Goal: Check status: Check status

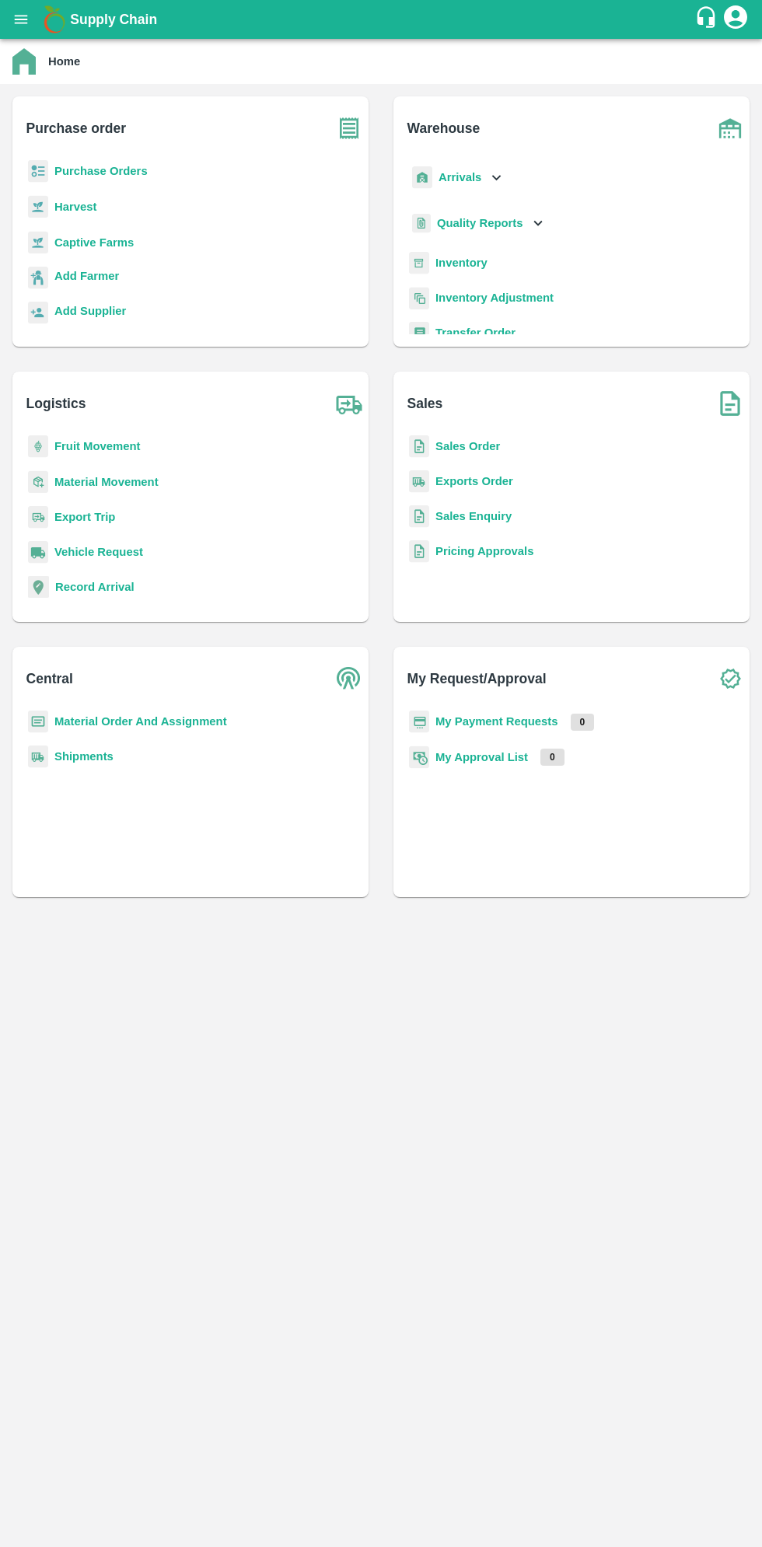
click at [25, 26] on icon "open drawer" at bounding box center [20, 19] width 17 height 17
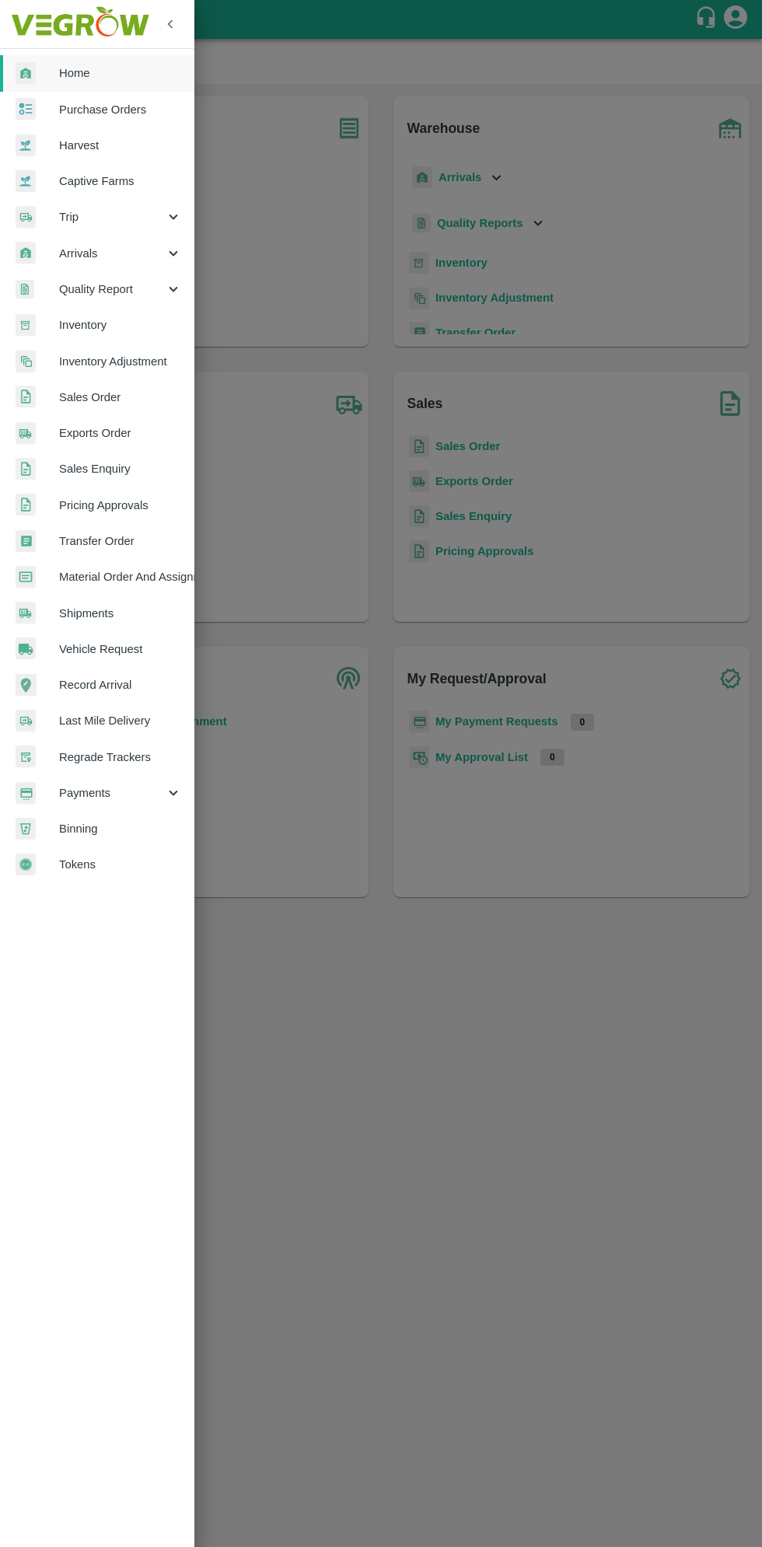
click at [68, 243] on div "Arrivals" at bounding box center [97, 254] width 194 height 36
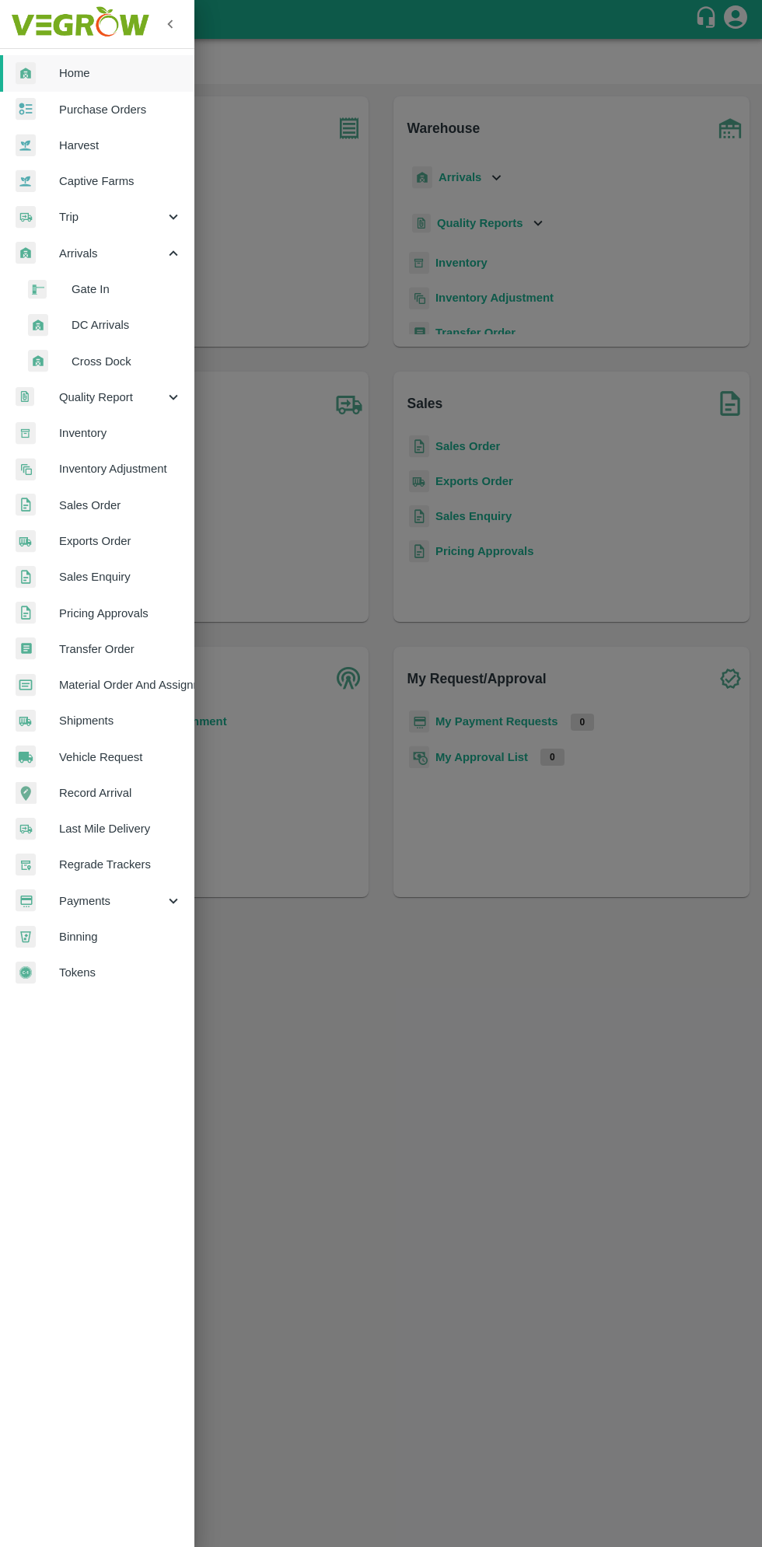
click at [74, 336] on li "DC Arrivals" at bounding box center [103, 325] width 182 height 36
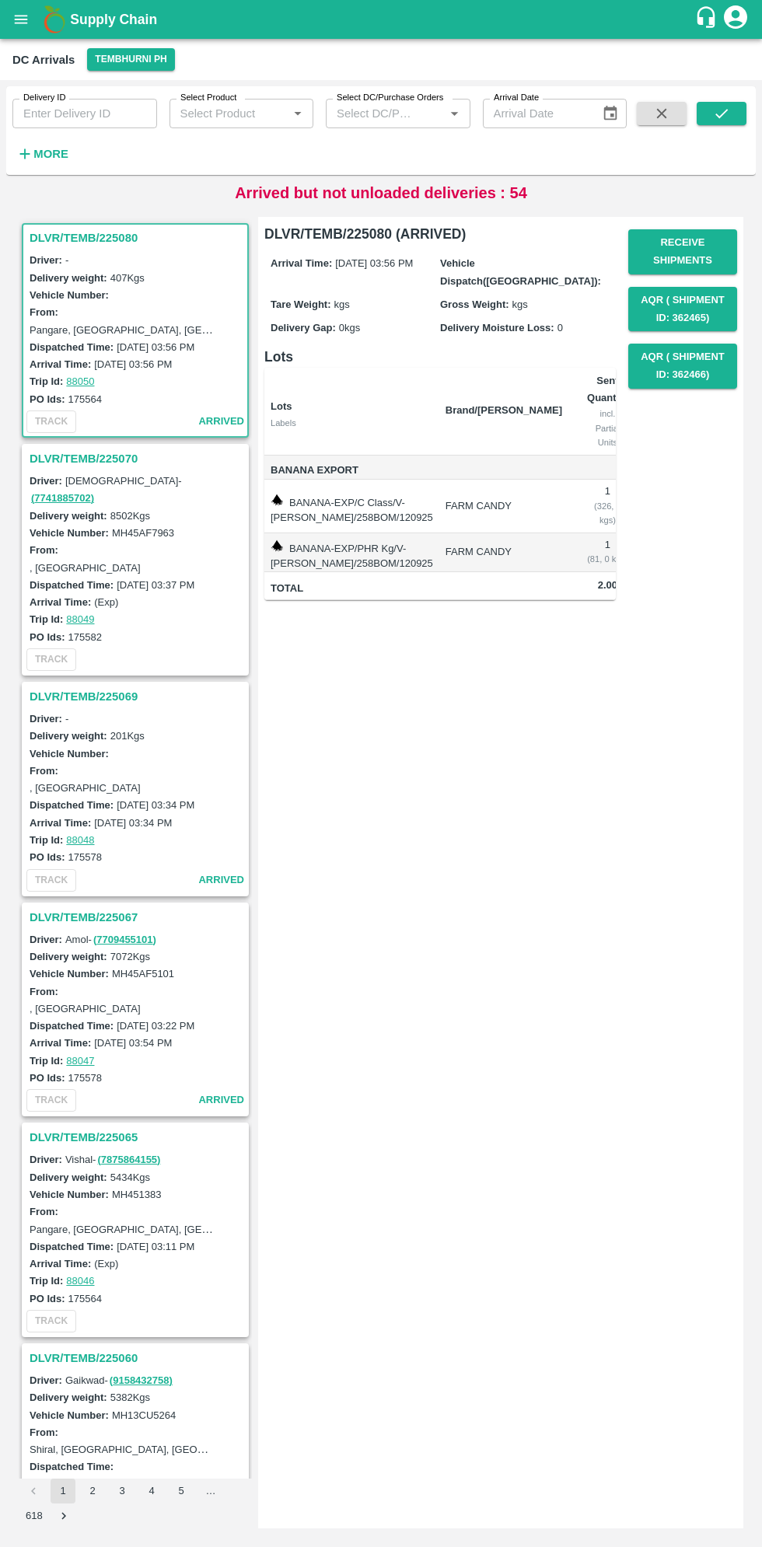
click at [78, 119] on input "Delivery ID" at bounding box center [84, 114] width 145 height 30
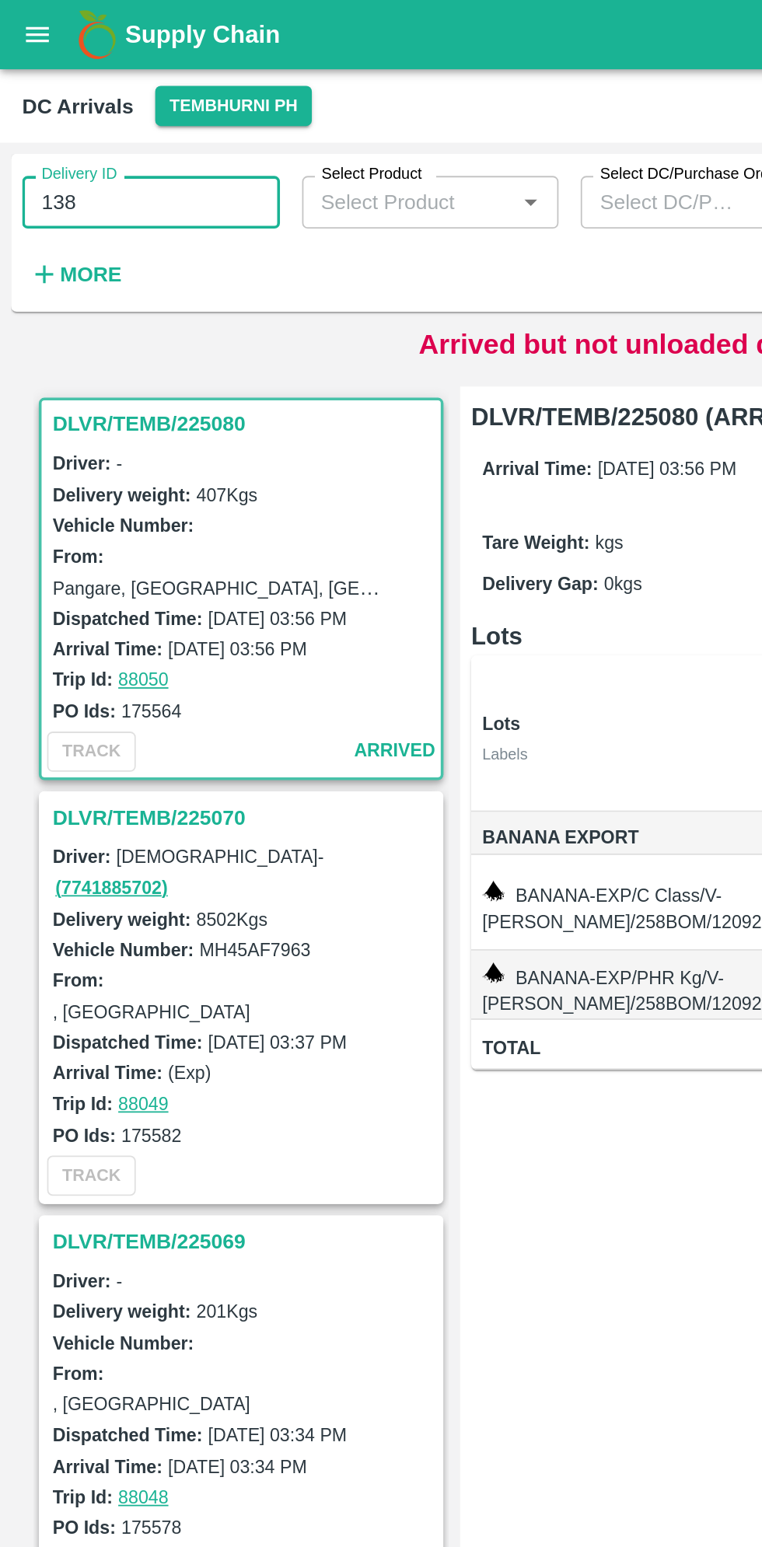
type input "1383"
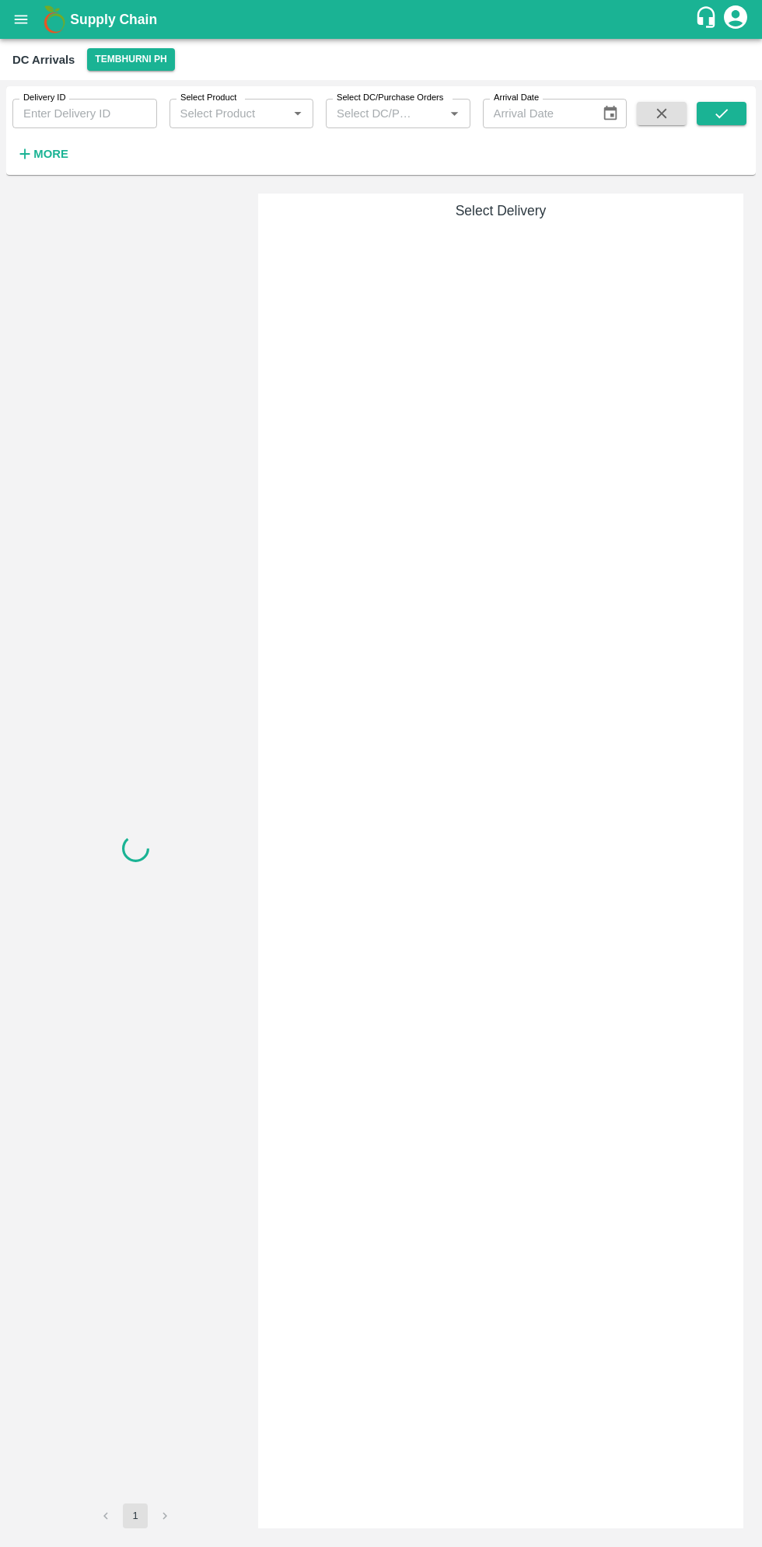
click at [95, 120] on input "Delivery ID" at bounding box center [84, 114] width 145 height 30
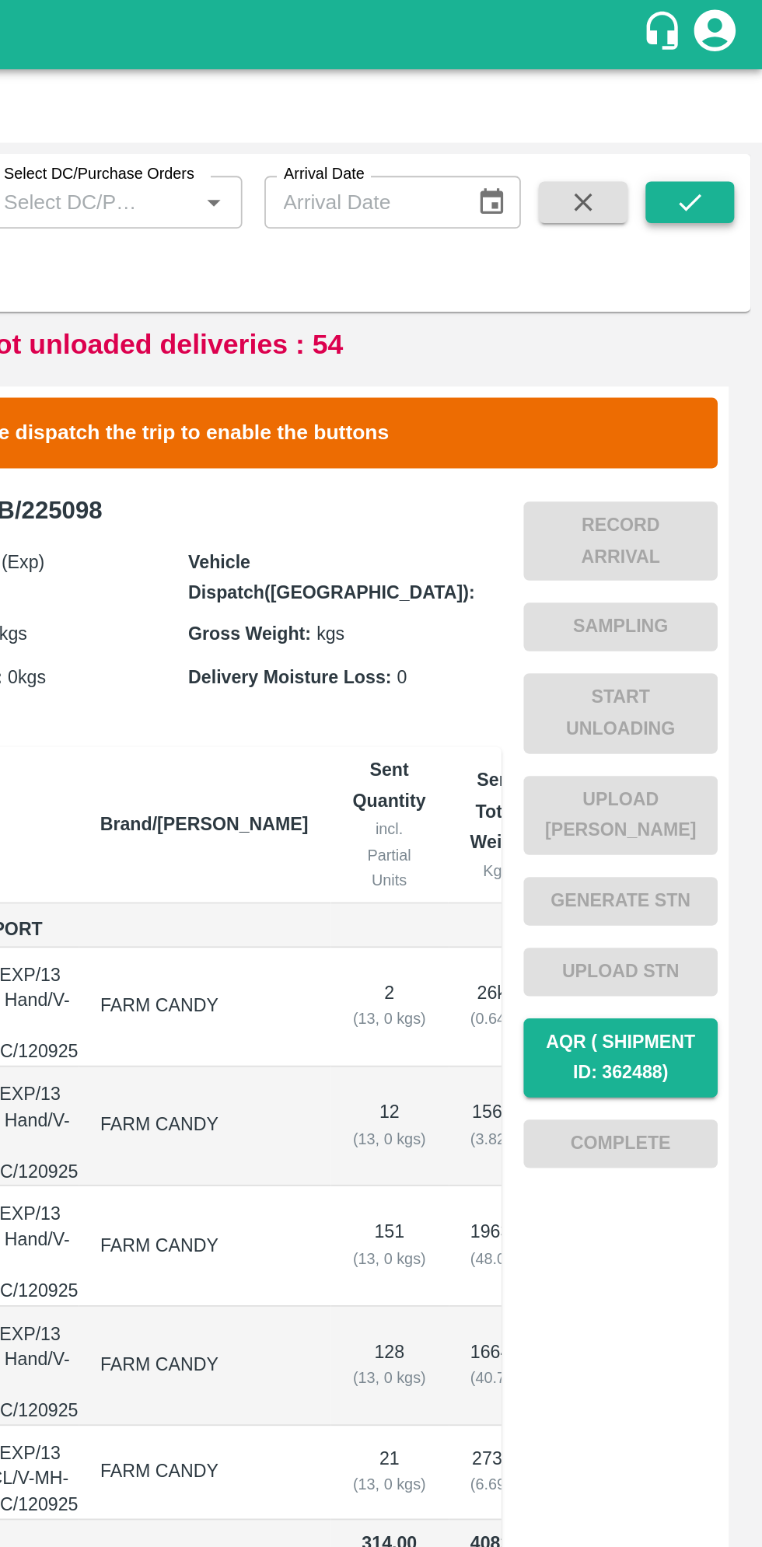
click at [726, 110] on icon "submit" at bounding box center [721, 113] width 12 height 9
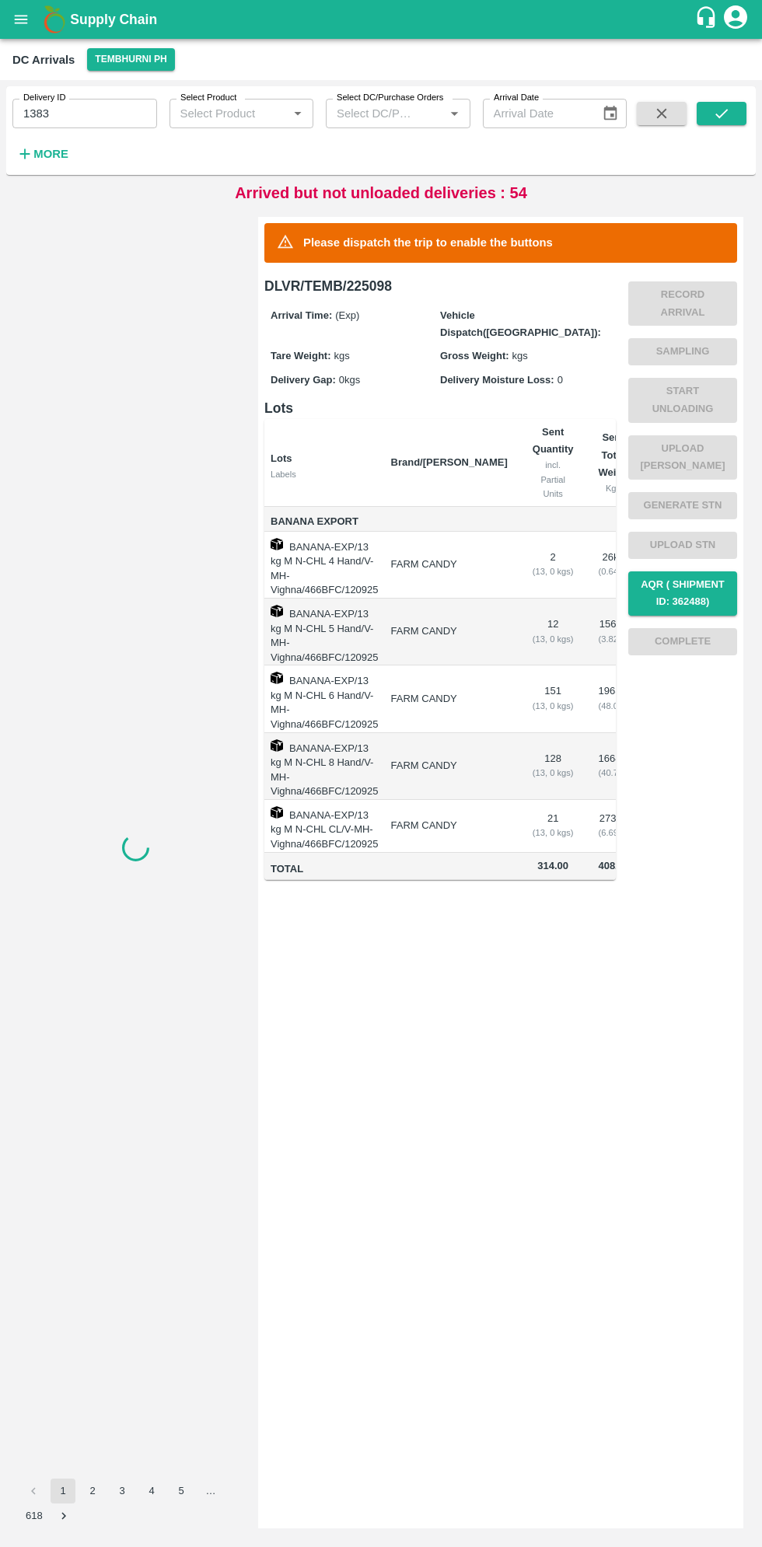
click at [91, 113] on input "1383" at bounding box center [84, 114] width 145 height 30
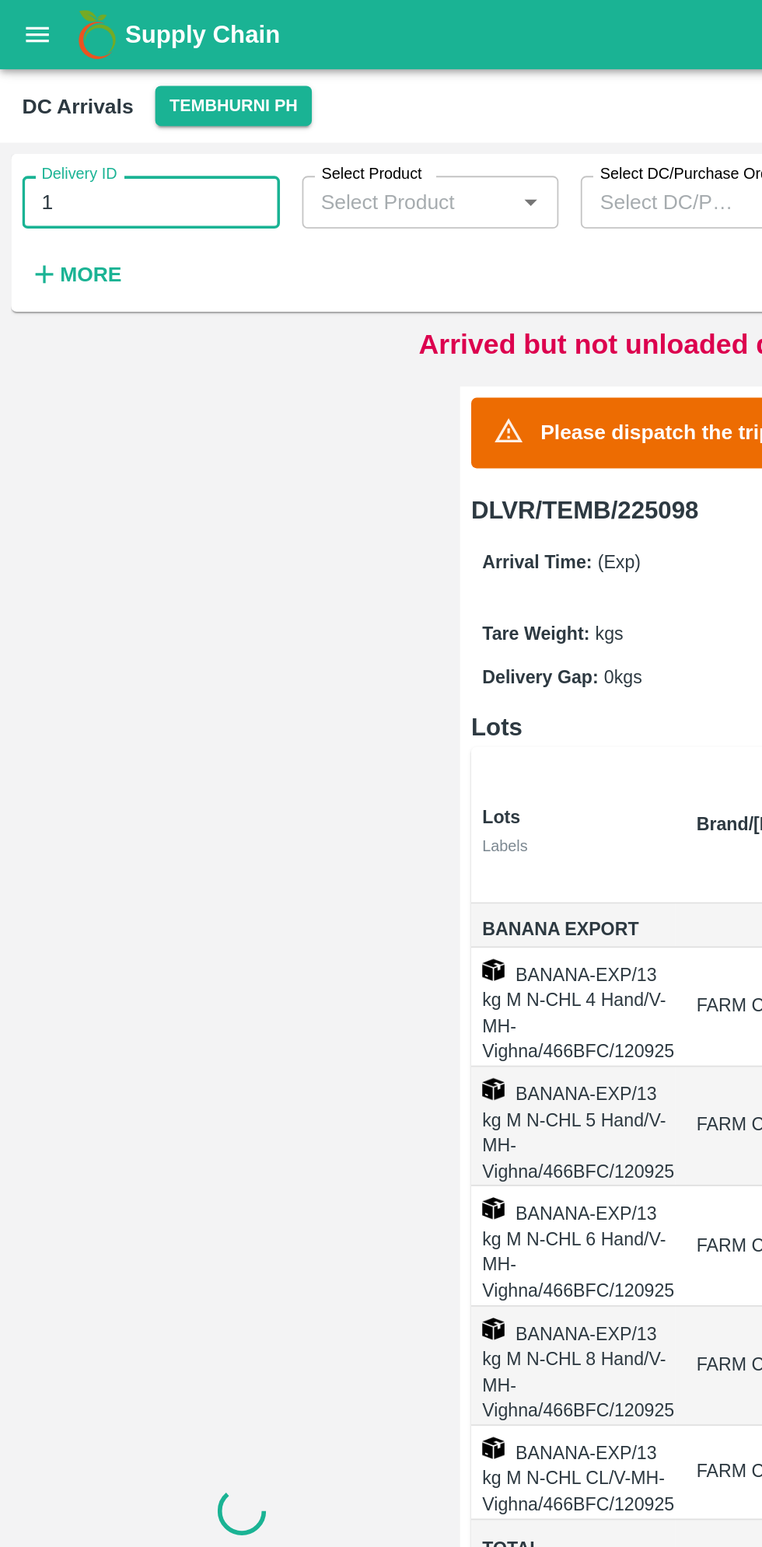
type input "1"
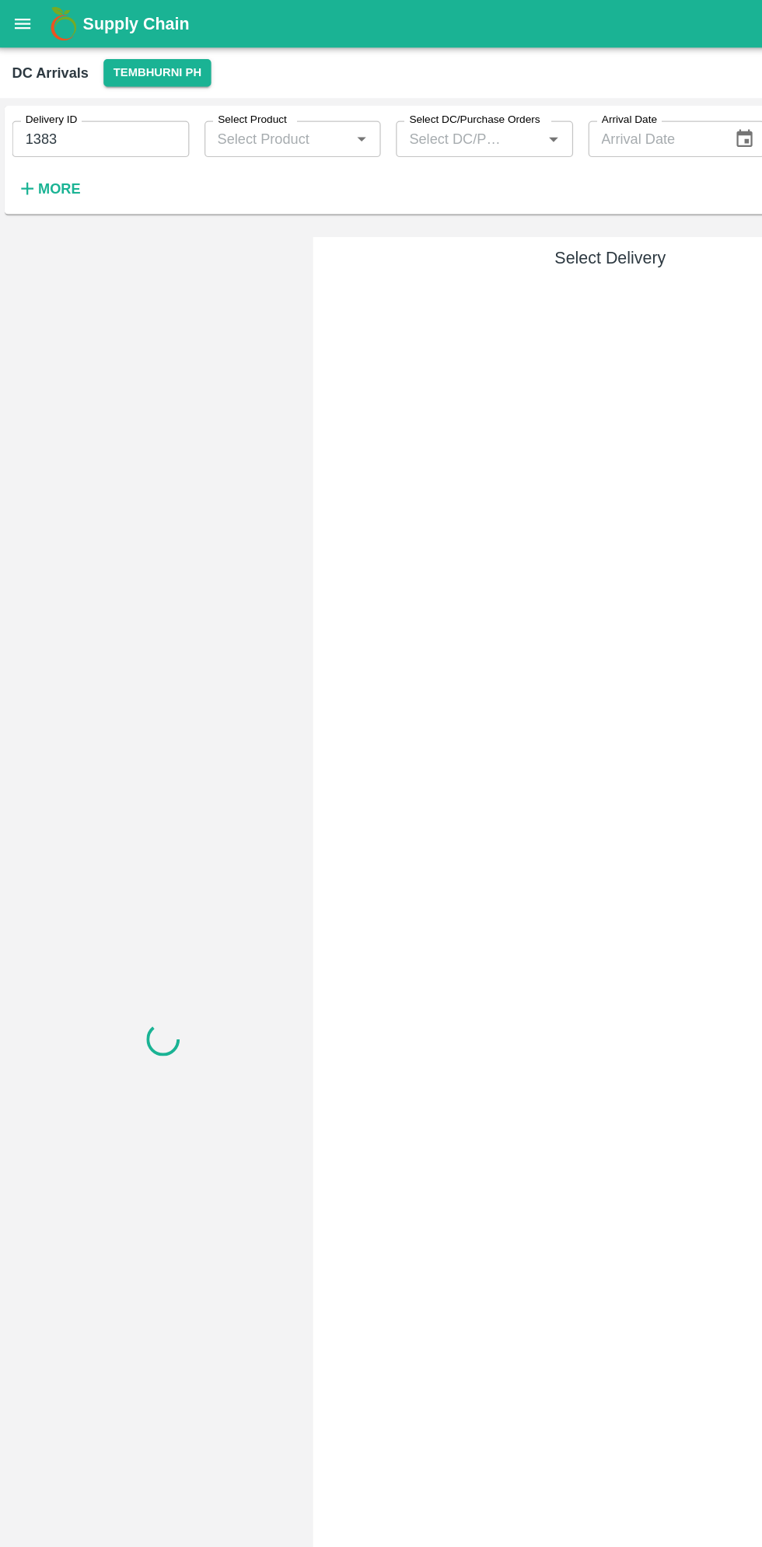
click at [67, 114] on input "1383" at bounding box center [84, 114] width 145 height 30
type input "1"
